Goal: Task Accomplishment & Management: Use online tool/utility

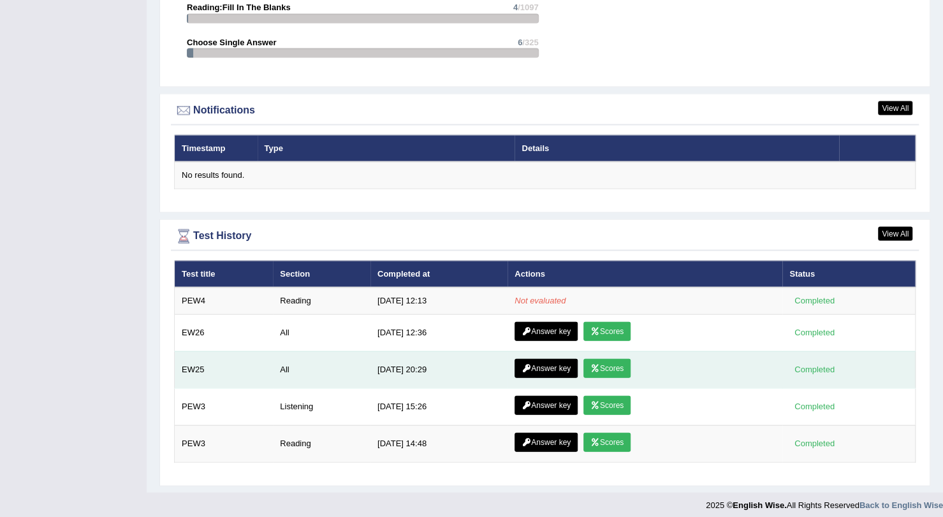
drag, startPoint x: 789, startPoint y: 478, endPoint x: 674, endPoint y: 364, distance: 161.4
click at [674, 364] on div "View All Test History Test title Section Completed at Actions Status PEW4 Readi…" at bounding box center [544, 352] width 771 height 267
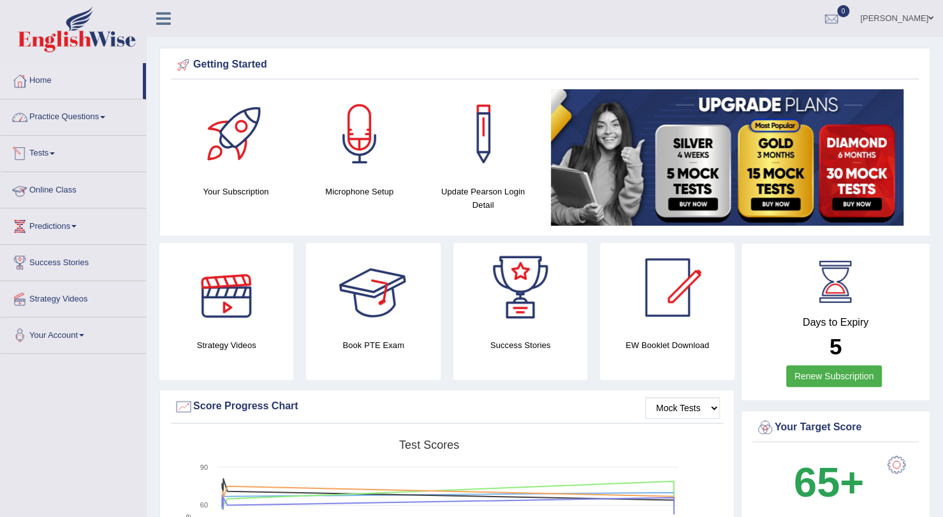
click at [50, 121] on link "Practice Questions" at bounding box center [73, 115] width 145 height 32
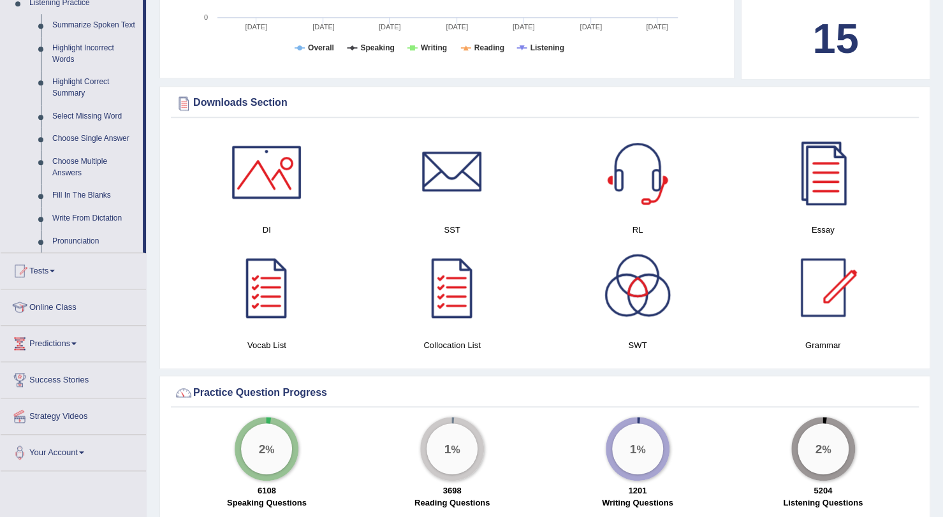
scroll to position [606, 0]
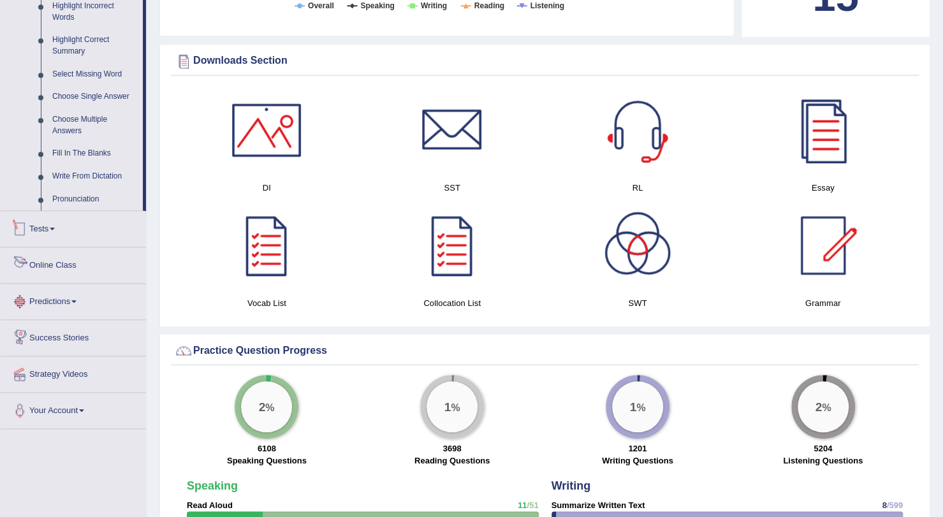
click at [50, 234] on link "Tests" at bounding box center [73, 227] width 145 height 32
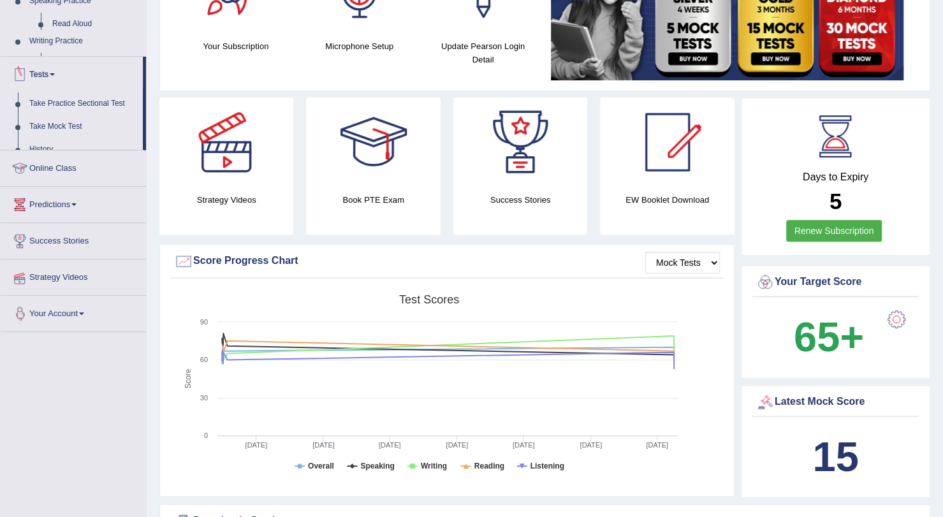
scroll to position [136, 0]
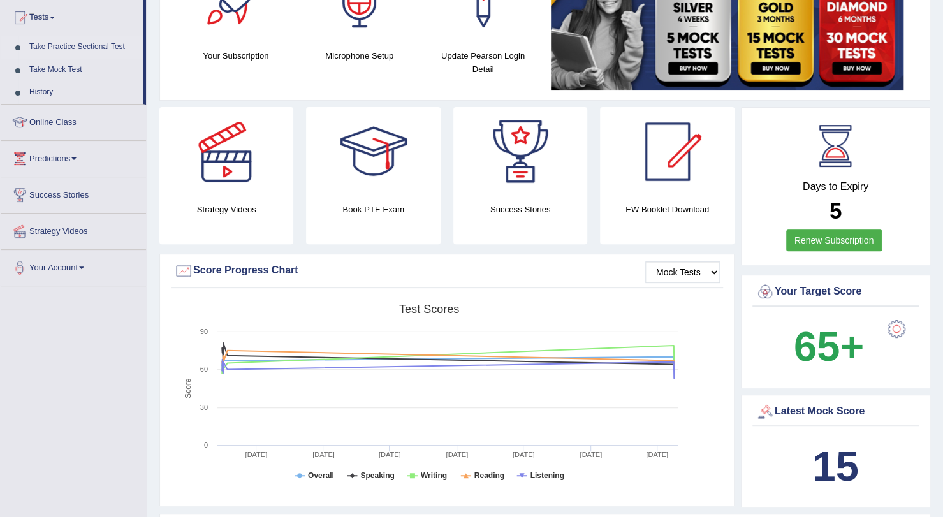
click at [57, 48] on link "Take Practice Sectional Test" at bounding box center [83, 47] width 119 height 23
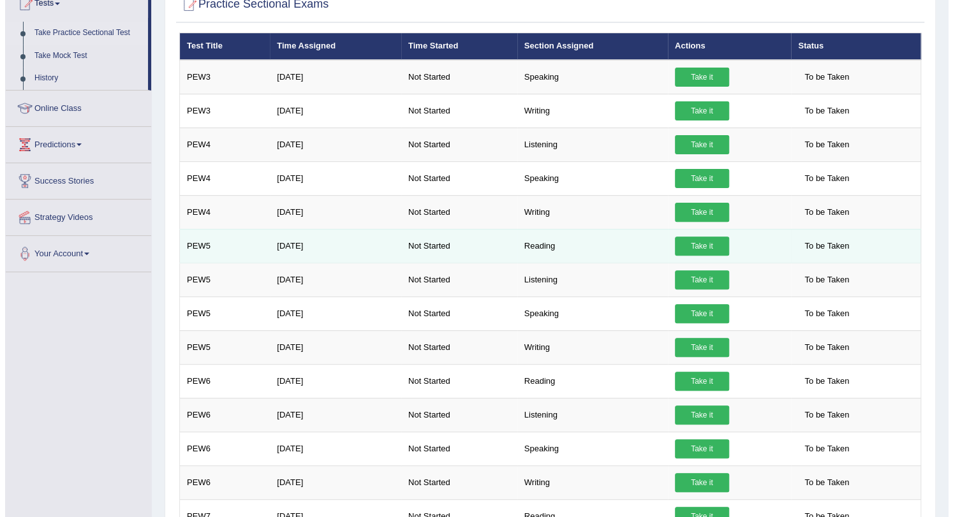
scroll to position [151, 0]
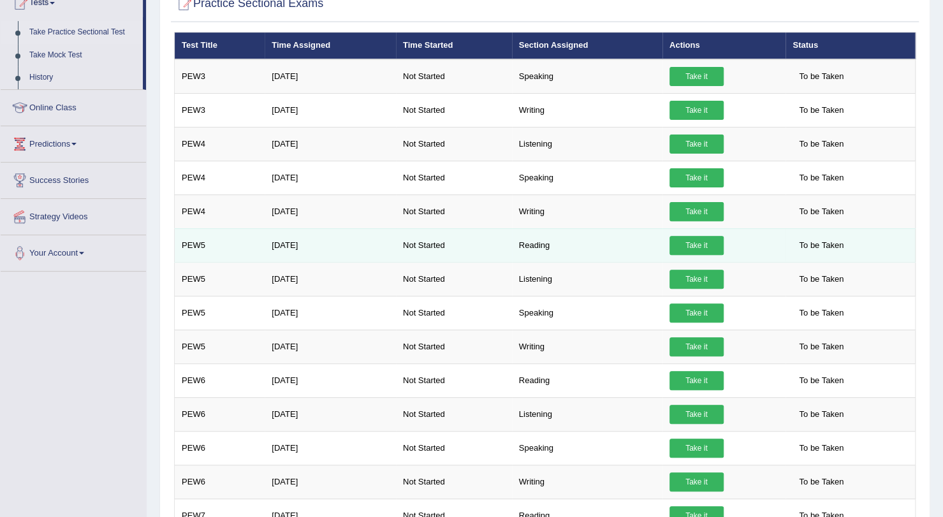
click at [690, 246] on link "Take it" at bounding box center [697, 245] width 54 height 19
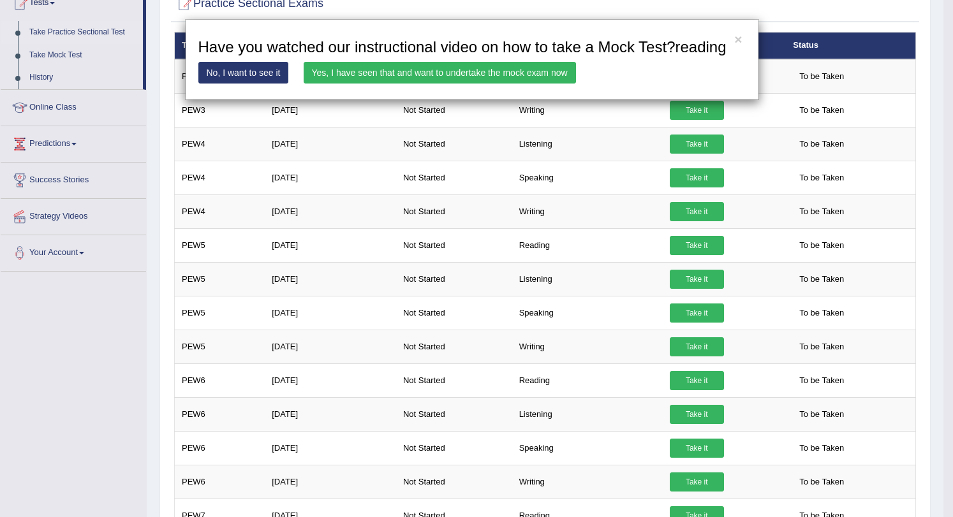
click at [451, 62] on link "Yes, I have seen that and want to undertake the mock exam now" at bounding box center [440, 73] width 272 height 22
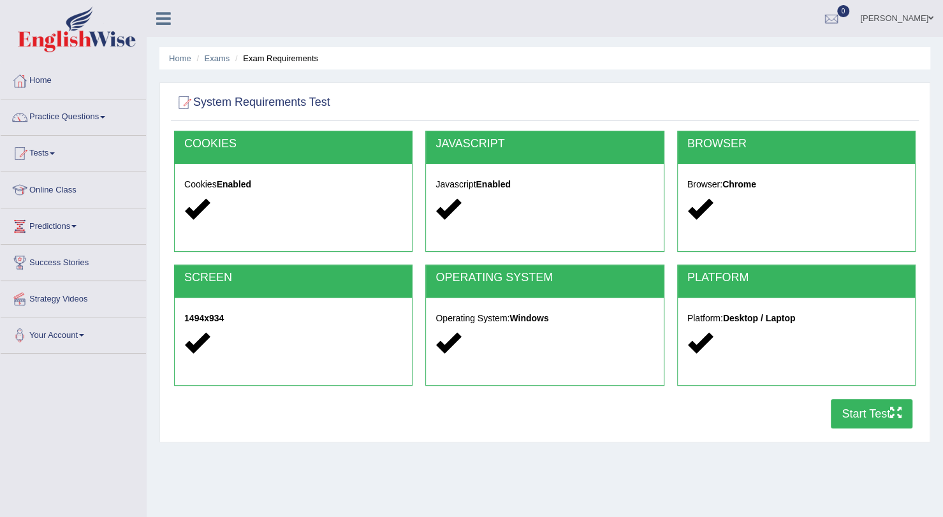
click at [854, 416] on button "Start Test" at bounding box center [872, 413] width 82 height 29
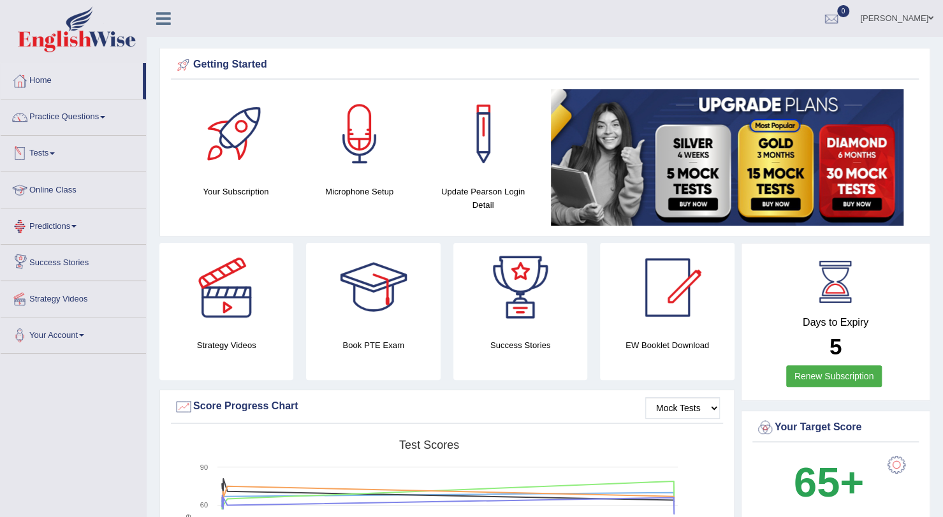
click at [50, 147] on link "Tests" at bounding box center [73, 152] width 145 height 32
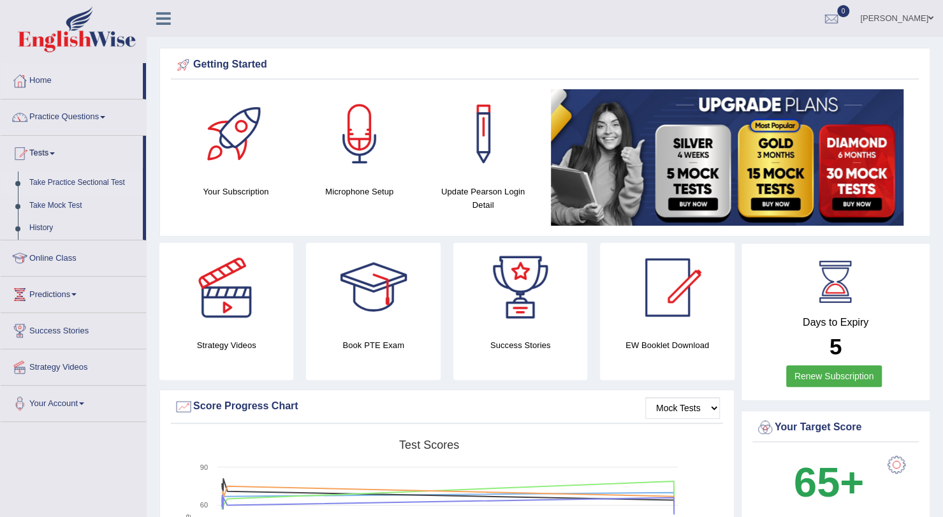
click at [69, 185] on link "Take Practice Sectional Test" at bounding box center [83, 183] width 119 height 23
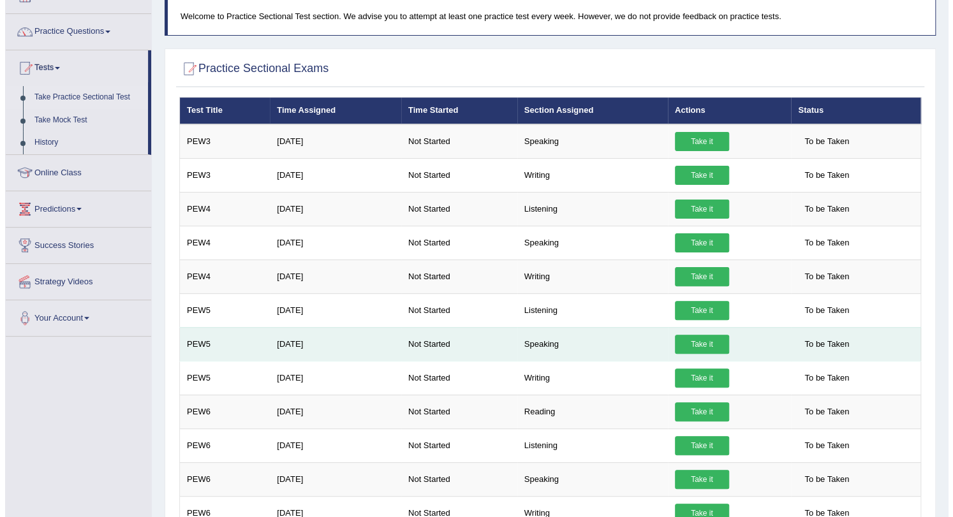
scroll to position [86, 0]
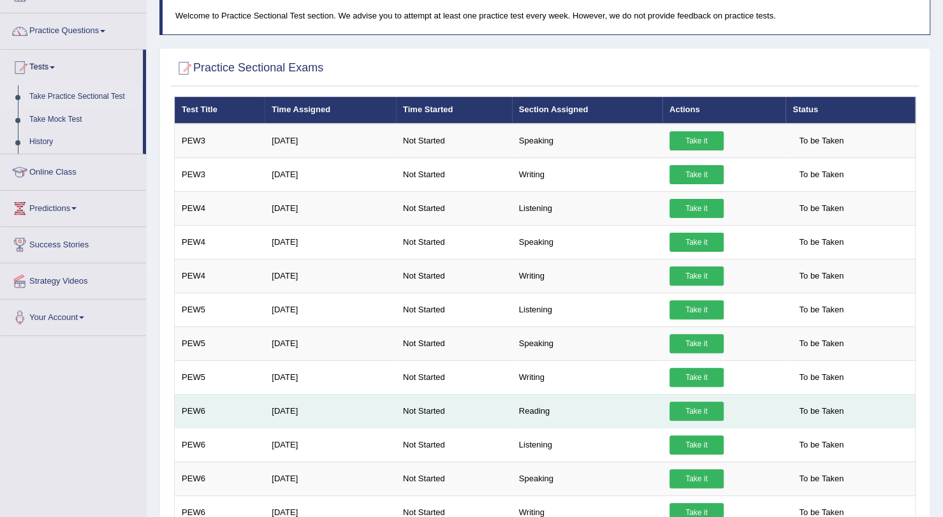
click at [695, 404] on link "Take it" at bounding box center [697, 411] width 54 height 19
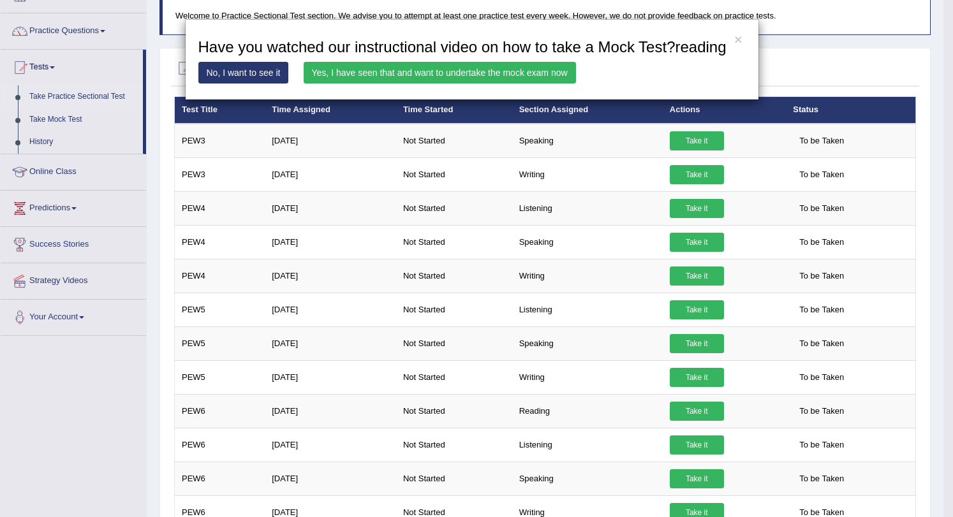
click at [433, 72] on link "Yes, I have seen that and want to undertake the mock exam now" at bounding box center [440, 73] width 272 height 22
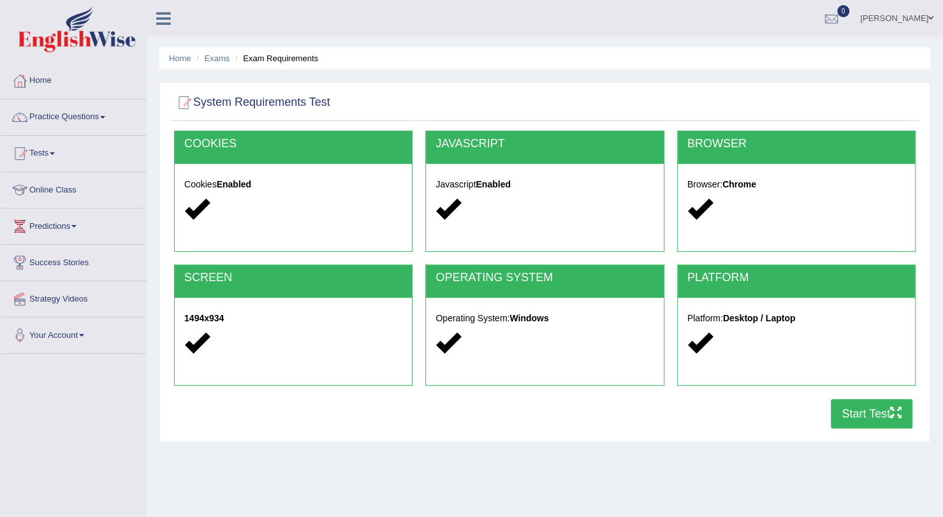
click at [852, 410] on button "Start Test" at bounding box center [872, 413] width 82 height 29
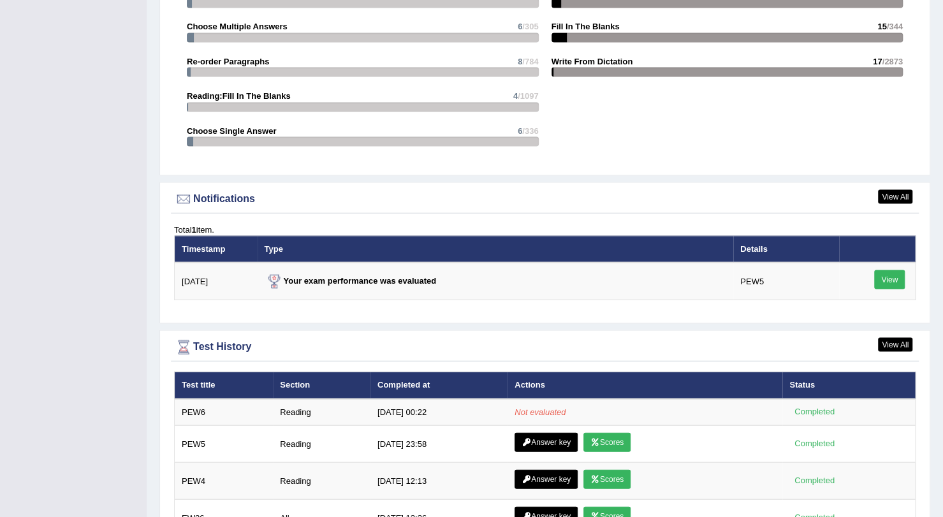
scroll to position [1563, 0]
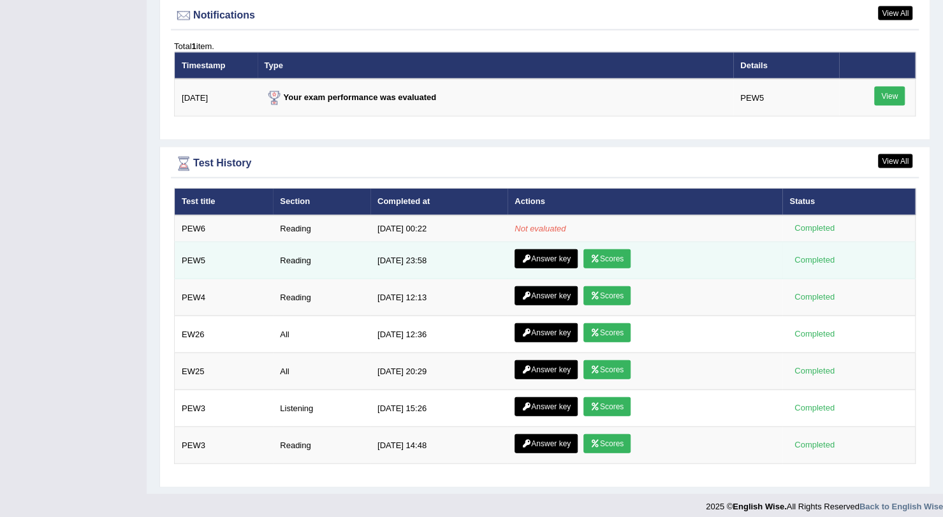
click at [558, 249] on link "Answer key" at bounding box center [546, 258] width 63 height 19
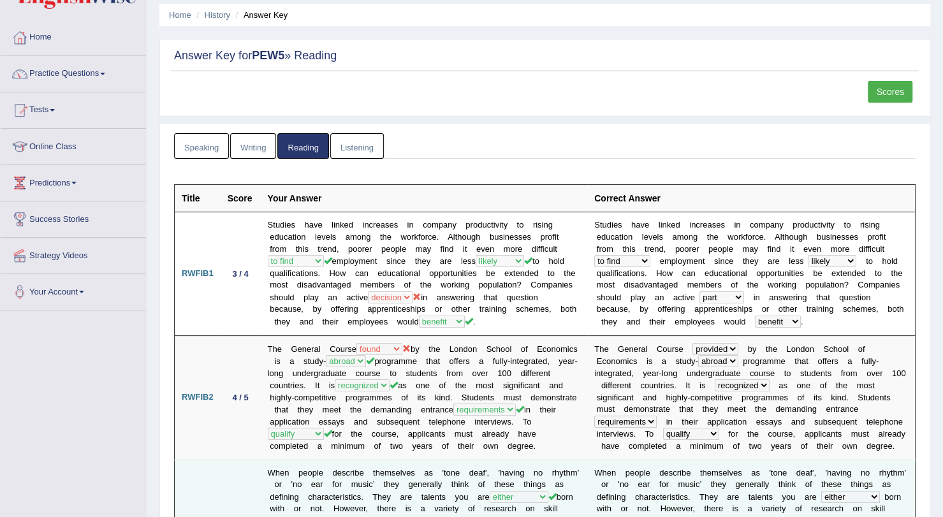
scroll to position [24, 0]
